Goal: Task Accomplishment & Management: Manage account settings

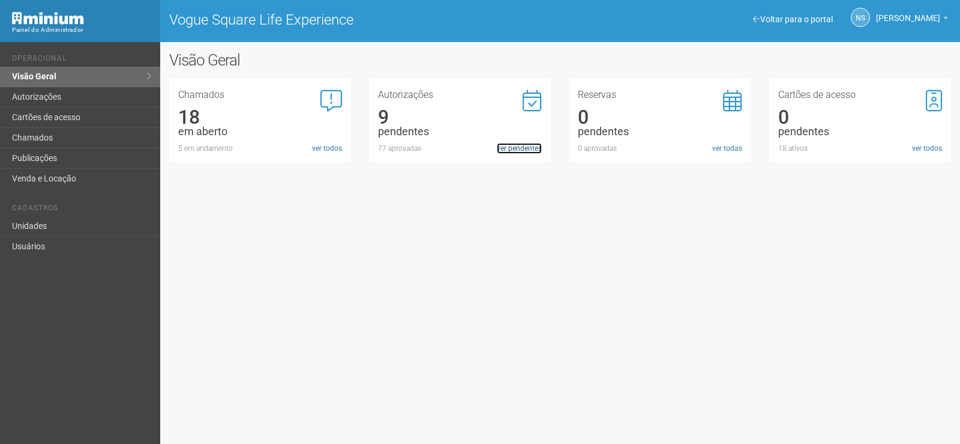
click at [529, 149] on link "ver pendentes" at bounding box center [519, 148] width 45 height 11
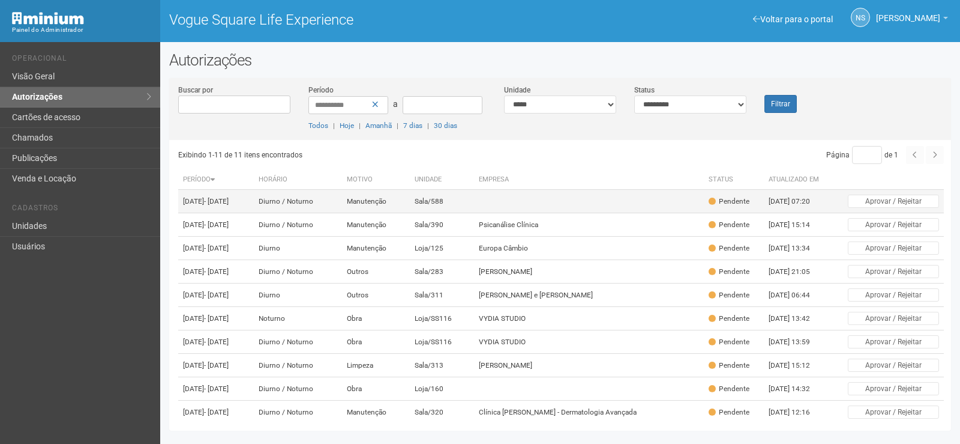
click at [514, 205] on td at bounding box center [589, 201] width 230 height 23
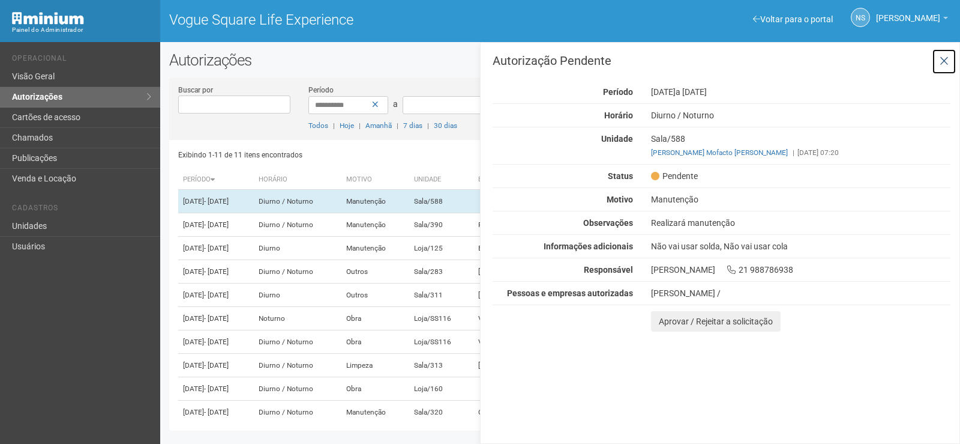
click at [948, 60] on icon at bounding box center [944, 61] width 9 height 12
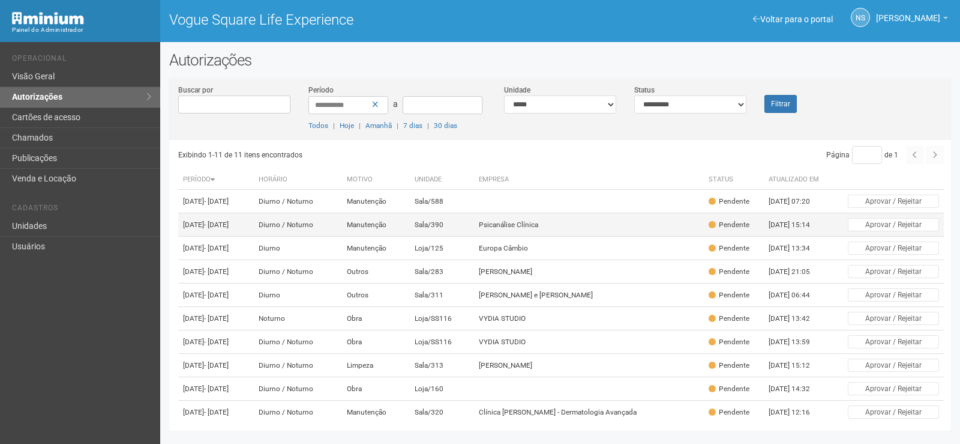
click at [465, 227] on td "Sala/390" at bounding box center [442, 224] width 64 height 23
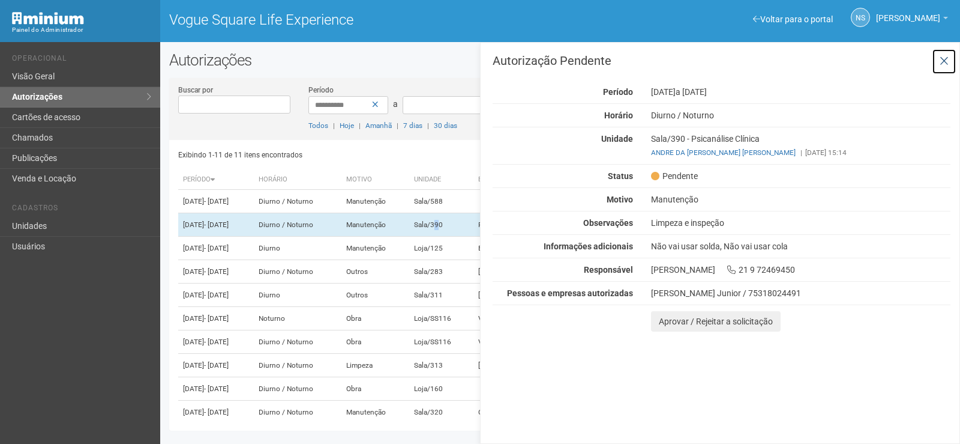
click at [943, 57] on icon at bounding box center [944, 61] width 9 height 12
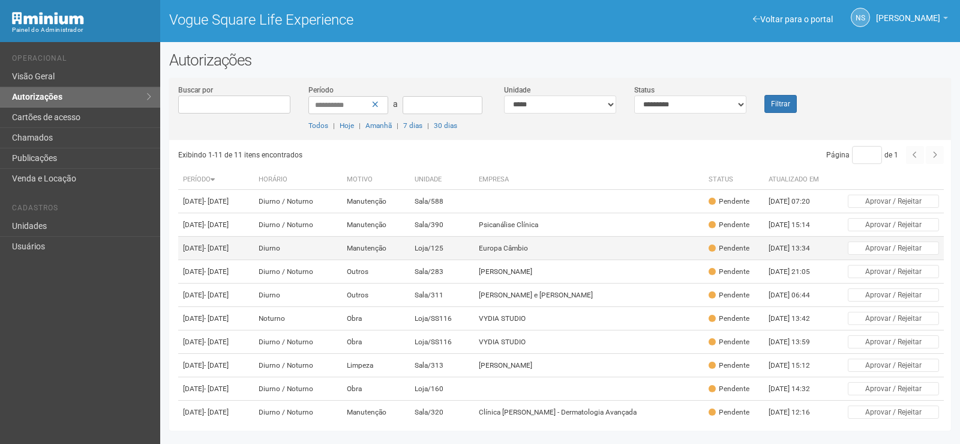
click at [474, 260] on td "Loja/125" at bounding box center [442, 247] width 64 height 23
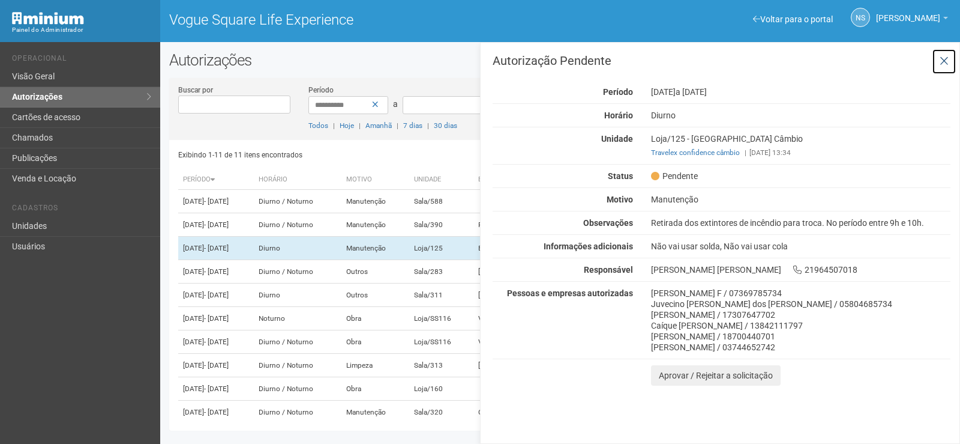
click at [948, 58] on icon at bounding box center [944, 61] width 9 height 12
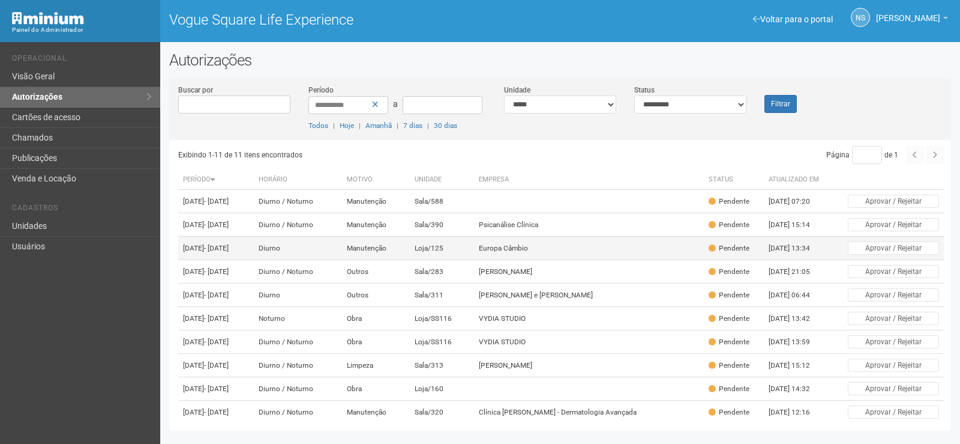
click at [506, 260] on td "Europa Câmbio" at bounding box center [589, 247] width 230 height 23
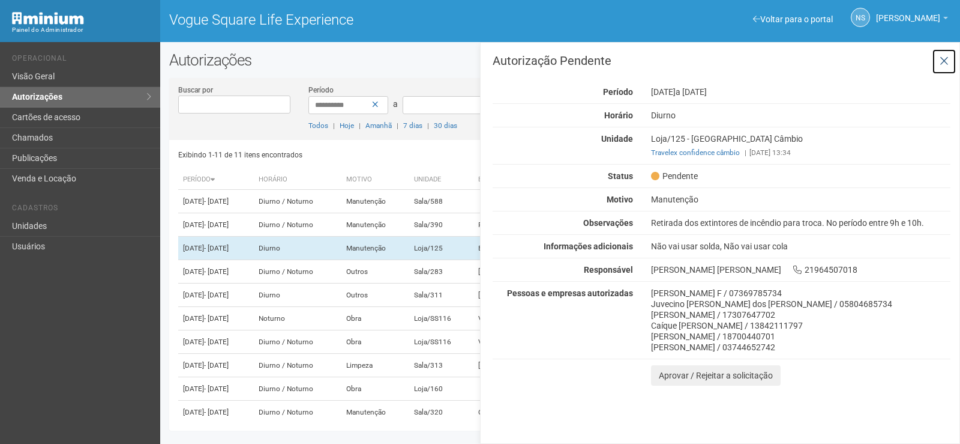
click at [945, 61] on icon at bounding box center [944, 61] width 9 height 12
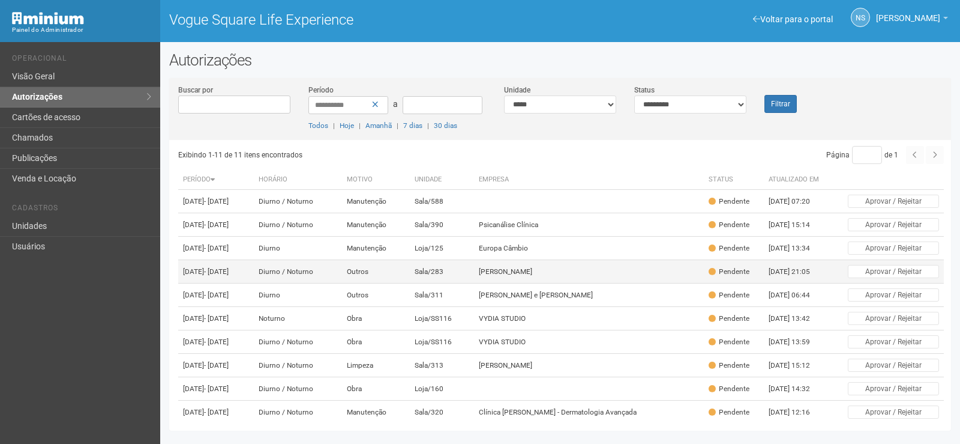
click at [502, 283] on td "Carol Lira" at bounding box center [589, 271] width 230 height 23
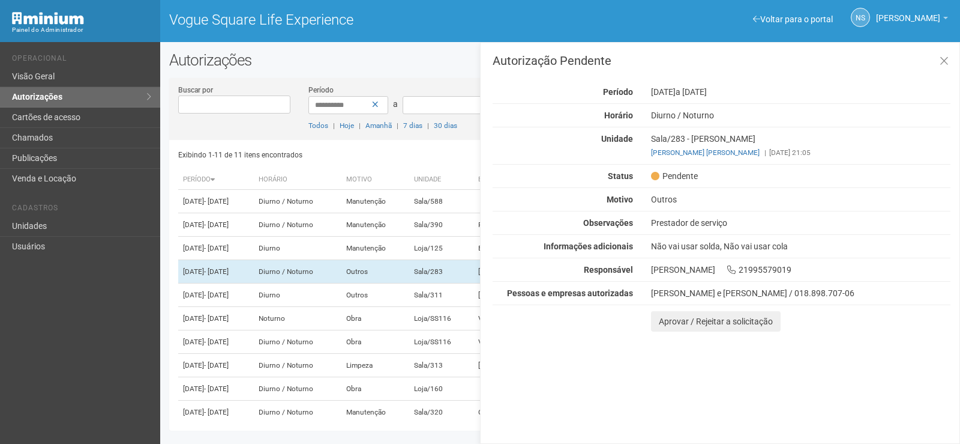
click at [939, 82] on div "Autorização Pendente Período 09/09/2025 a 01/01/2026 Horário Diurno / Noturno U…" at bounding box center [722, 193] width 458 height 277
click at [946, 61] on icon at bounding box center [944, 61] width 9 height 12
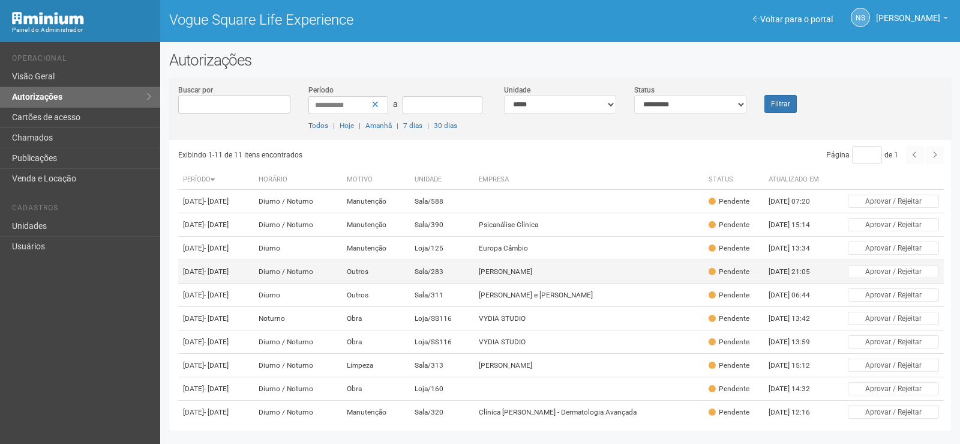
click at [474, 283] on td "Sala/283" at bounding box center [442, 271] width 64 height 23
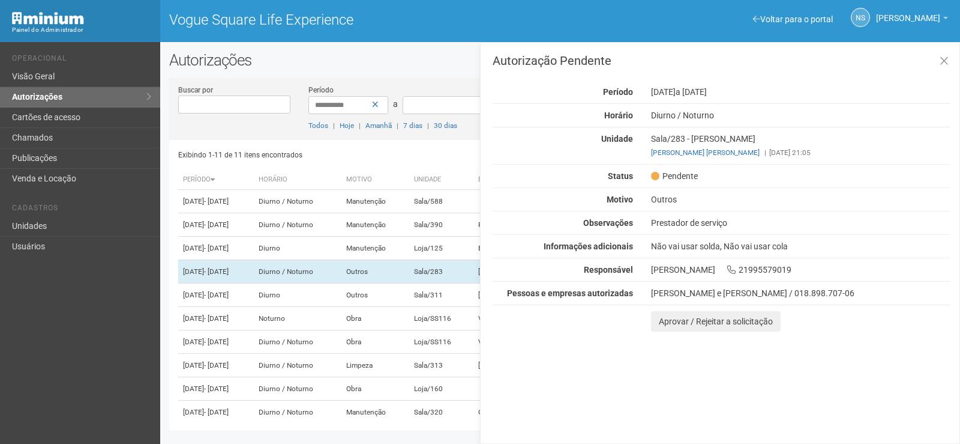
click at [946, 76] on div "Autorização Pendente Período 09/09/2025 a 01/01/2026 Horário Diurno / Noturno U…" at bounding box center [722, 193] width 458 height 277
click at [944, 61] on icon at bounding box center [944, 61] width 9 height 12
